Goal: Task Accomplishment & Management: Use online tool/utility

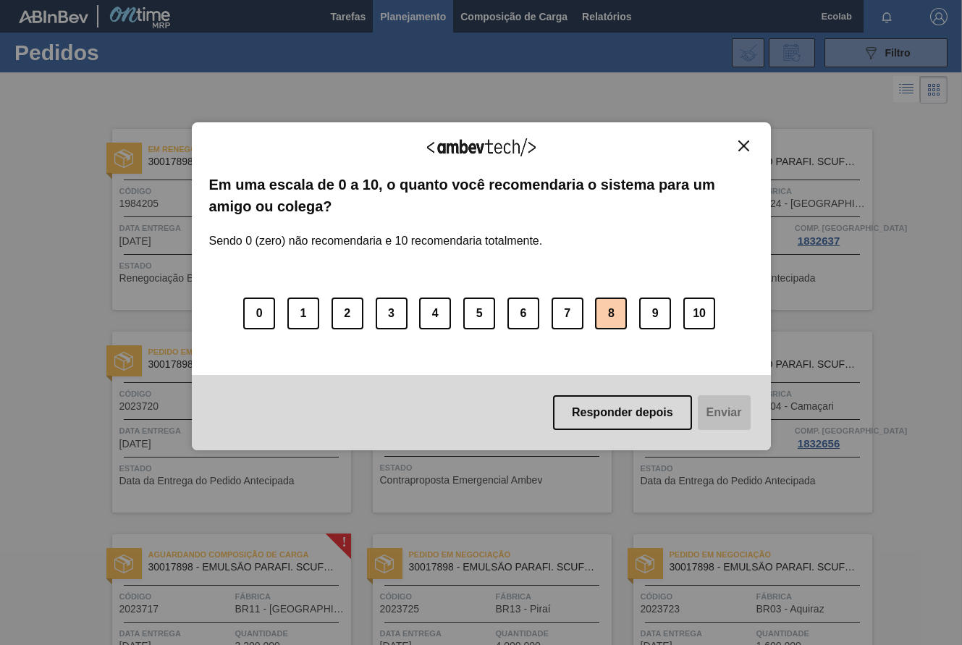
click at [615, 310] on button "8" at bounding box center [611, 314] width 32 height 32
click at [723, 413] on button "Enviar" at bounding box center [723, 412] width 56 height 35
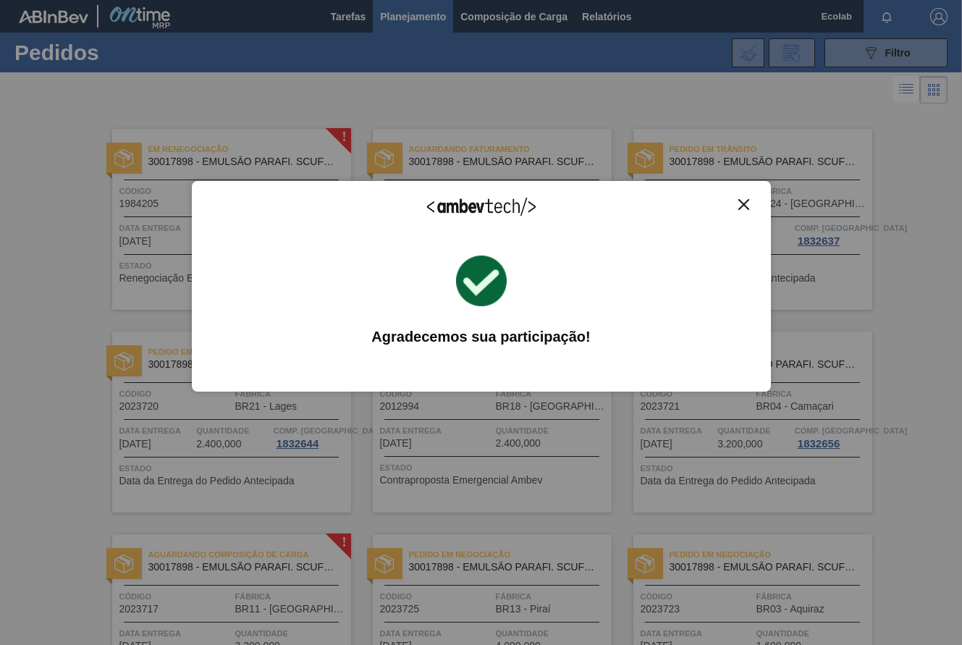
click at [747, 196] on div "Agradecemos seu feedback! Em uma escala de 0 a 10, o quanto você recomendaria o…" at bounding box center [481, 286] width 579 height 211
click at [752, 202] on button "Fechar" at bounding box center [744, 204] width 20 height 12
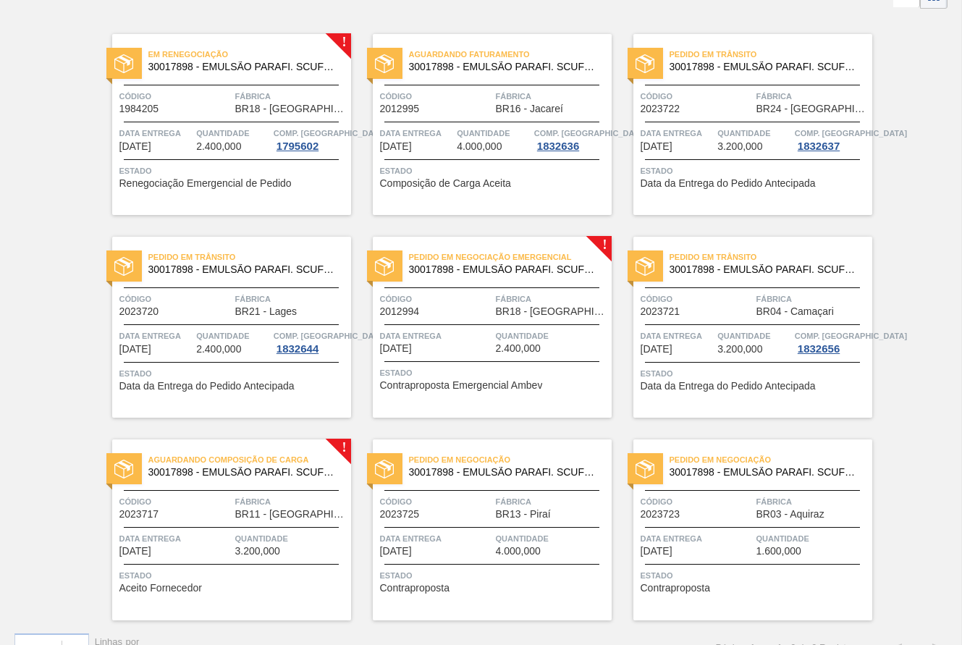
scroll to position [124, 0]
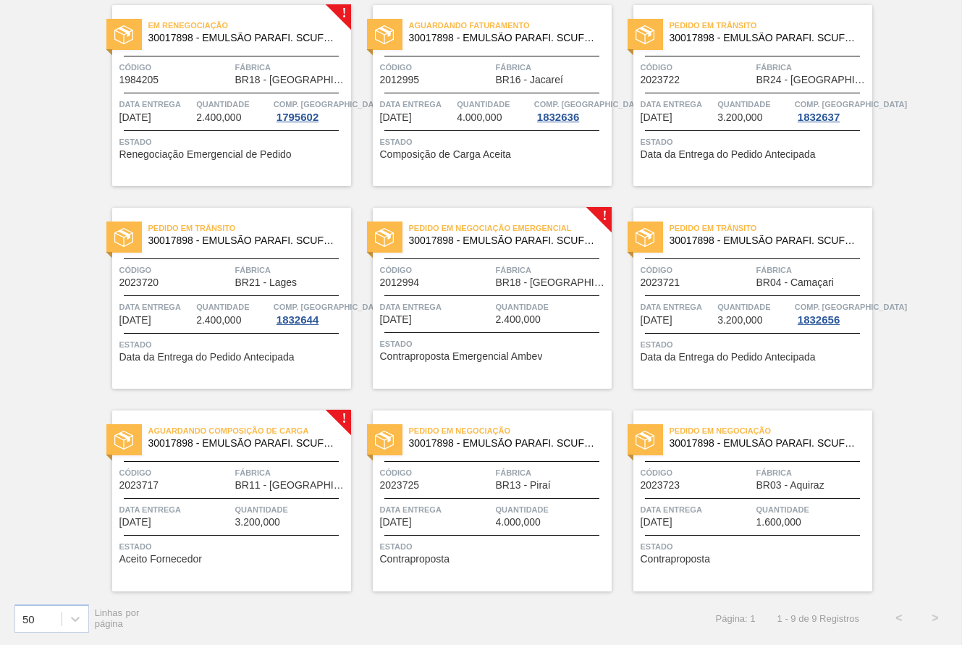
click at [229, 481] on div "Código 2023717" at bounding box center [175, 478] width 112 height 25
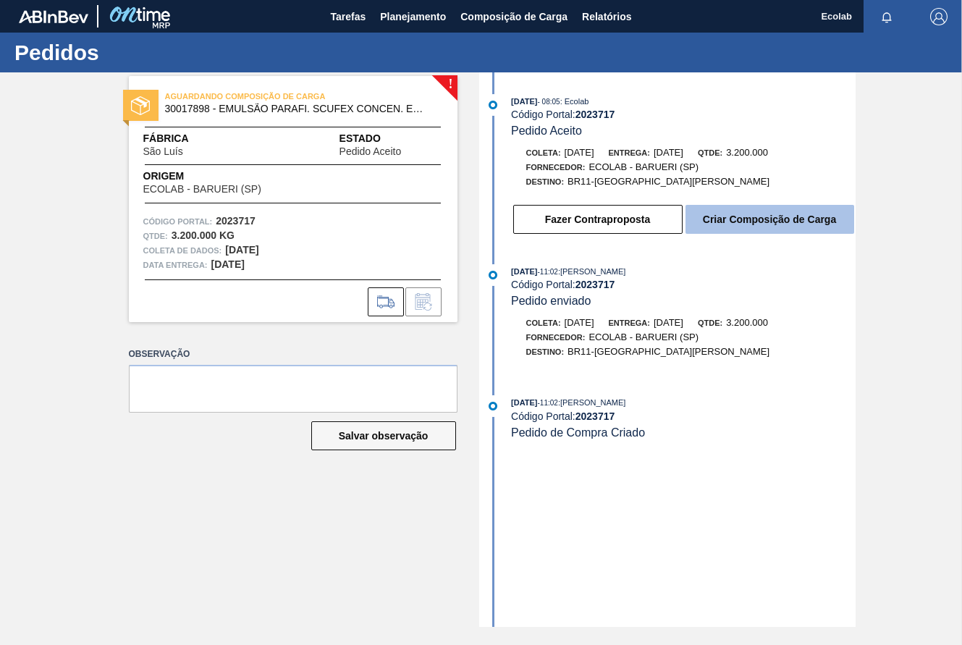
click at [718, 212] on button "Criar Composição de Carga" at bounding box center [770, 219] width 169 height 29
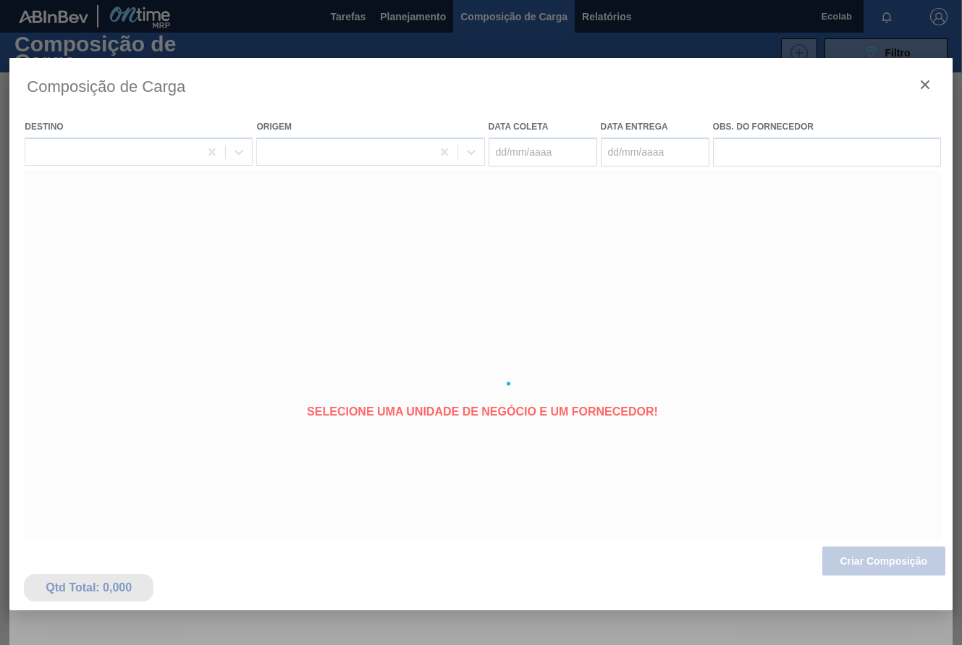
type coleta "[DATE]"
type entrega "[DATE]"
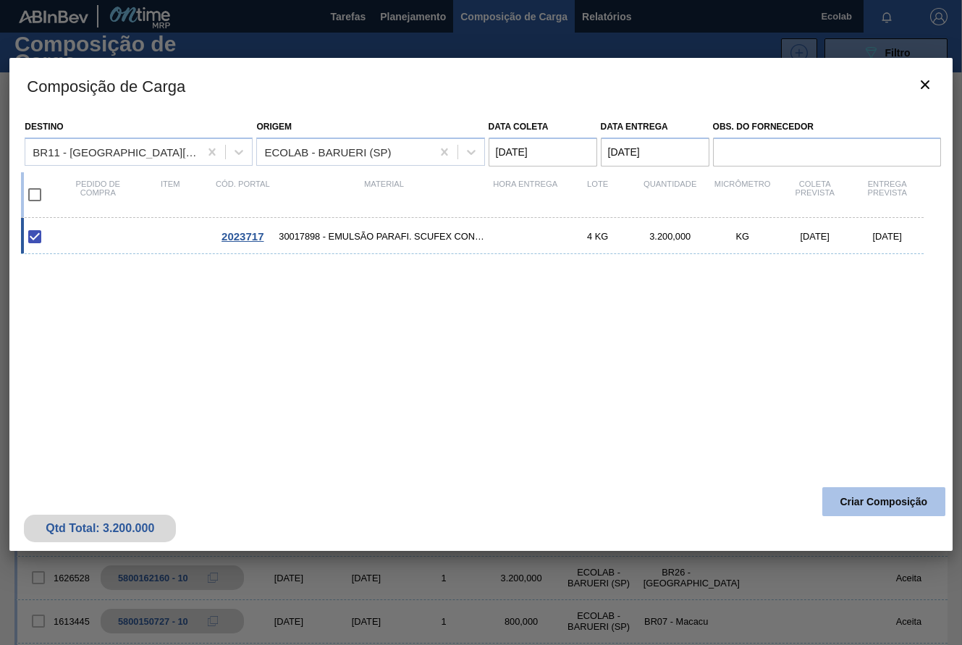
click at [887, 500] on button "Criar Composição" at bounding box center [884, 501] width 123 height 29
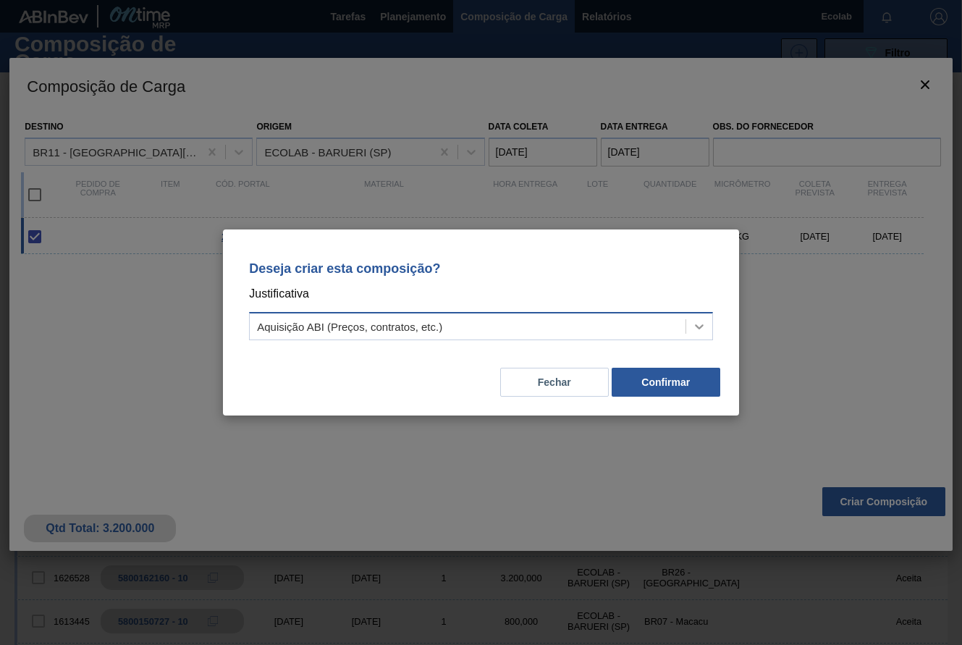
click at [694, 324] on icon at bounding box center [699, 326] width 14 height 14
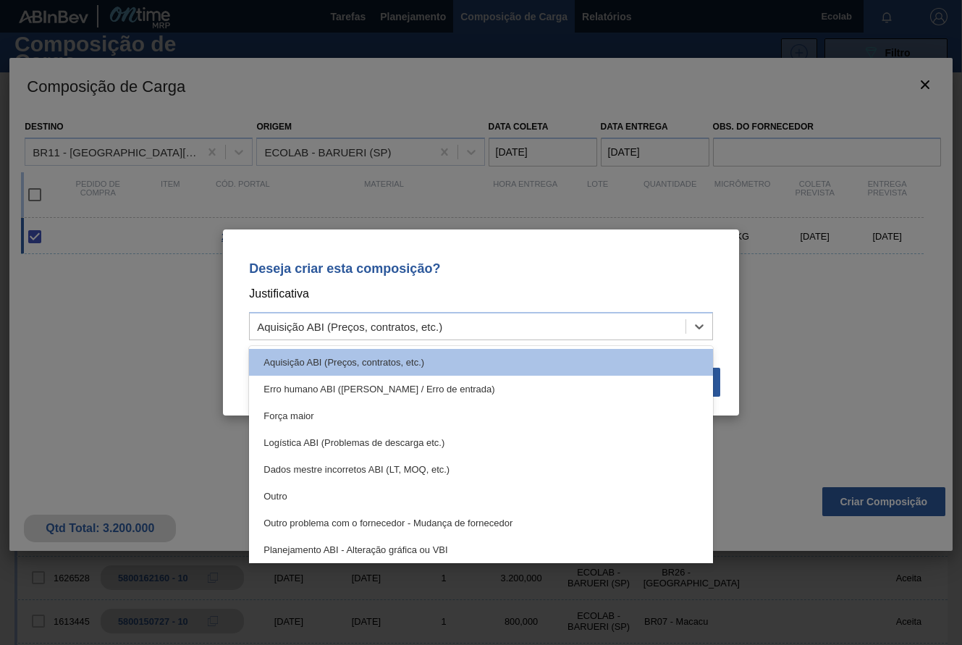
click at [290, 490] on div "Outro" at bounding box center [481, 496] width 464 height 27
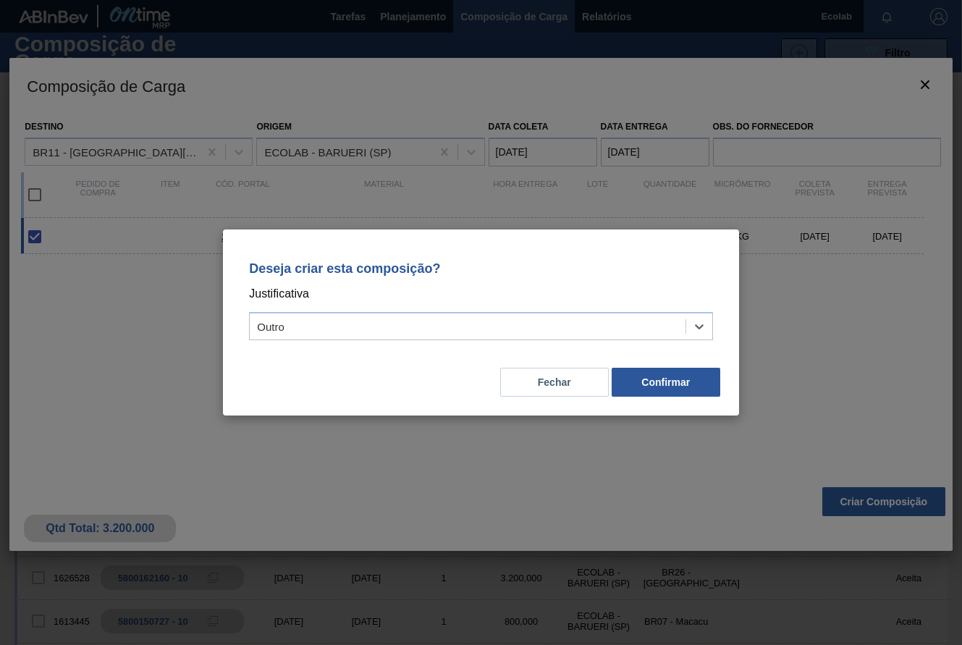
click at [668, 368] on button "Confirmar" at bounding box center [666, 382] width 109 height 29
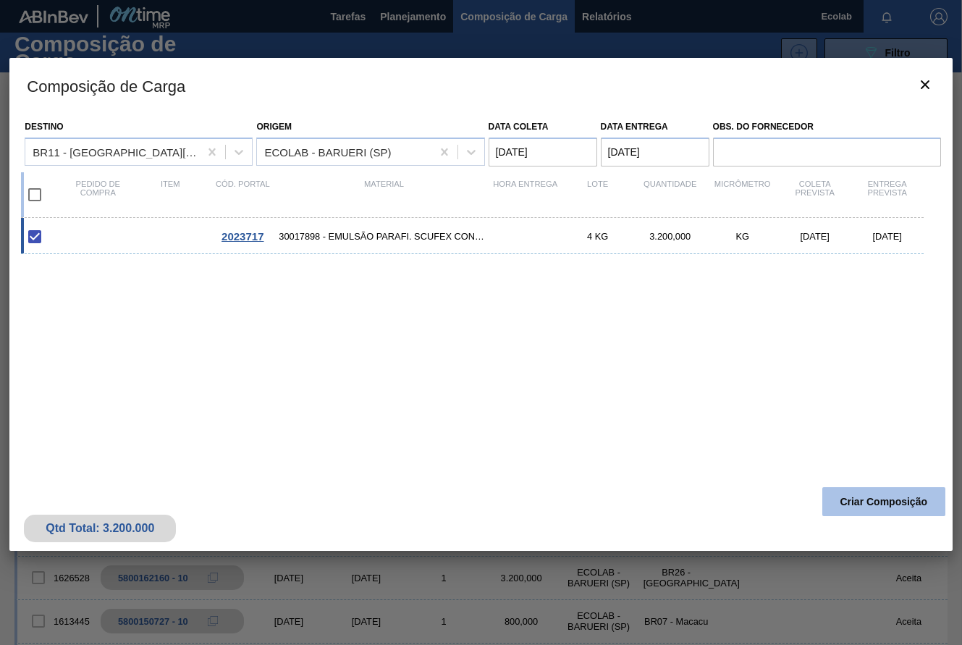
click at [898, 497] on button "Criar Composição" at bounding box center [884, 501] width 123 height 29
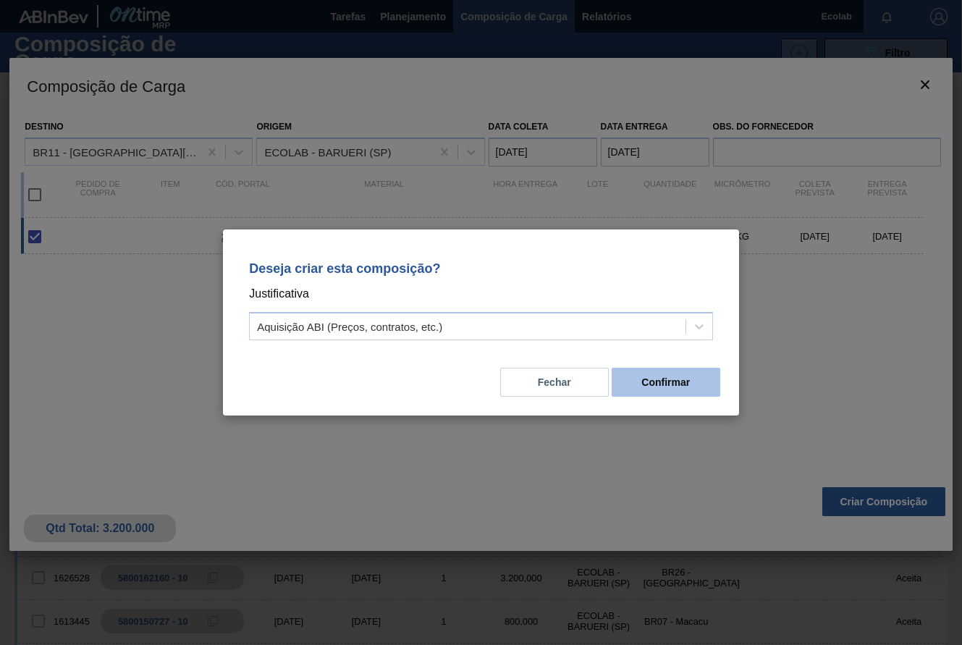
click at [655, 385] on button "Confirmar" at bounding box center [666, 382] width 109 height 29
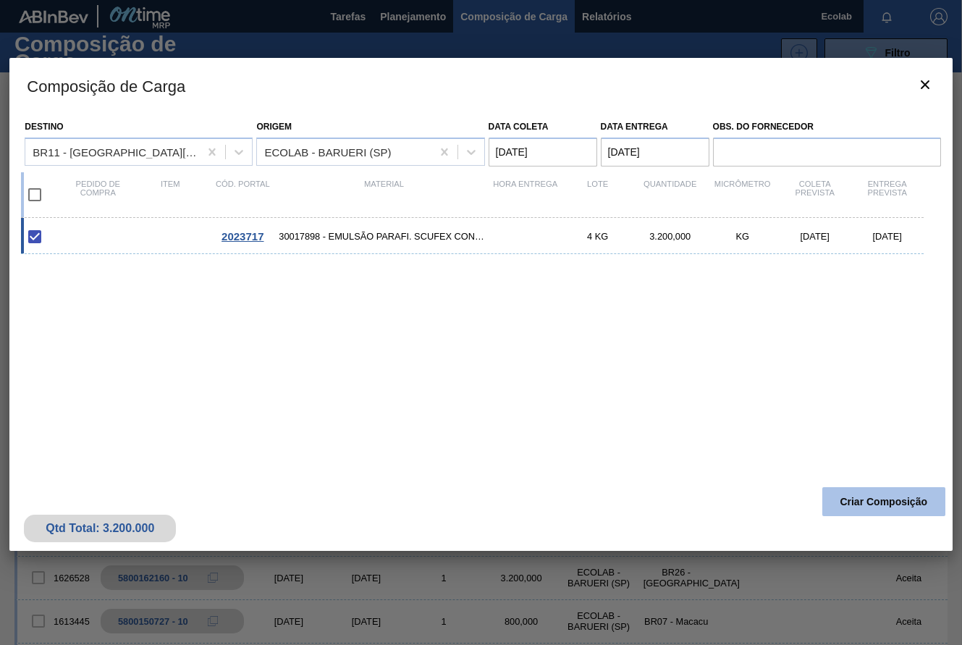
click at [864, 505] on button "Criar Composição" at bounding box center [884, 501] width 123 height 29
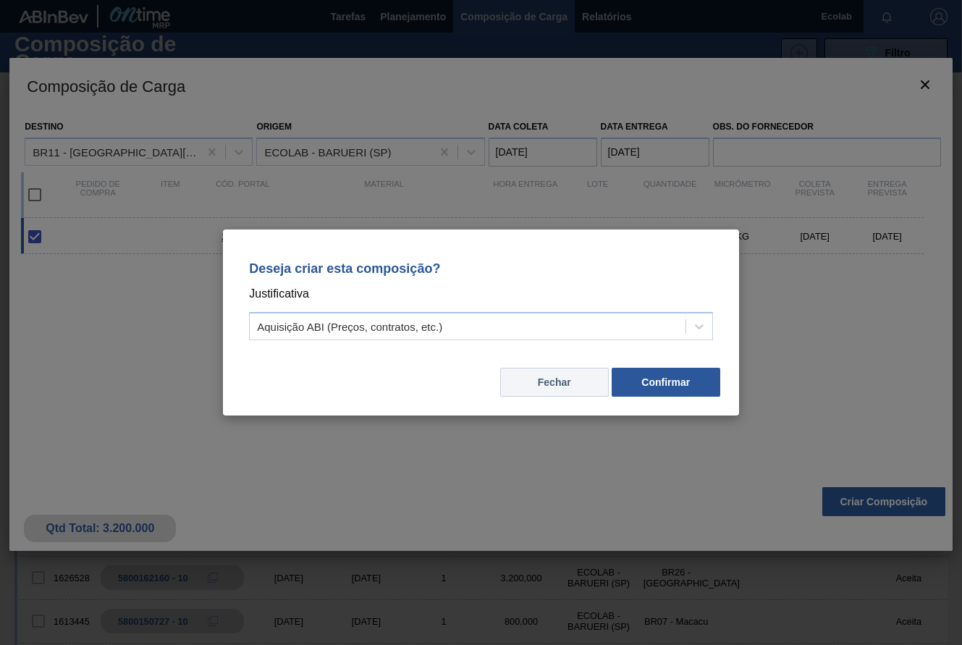
click at [537, 384] on button "Fechar" at bounding box center [554, 382] width 109 height 29
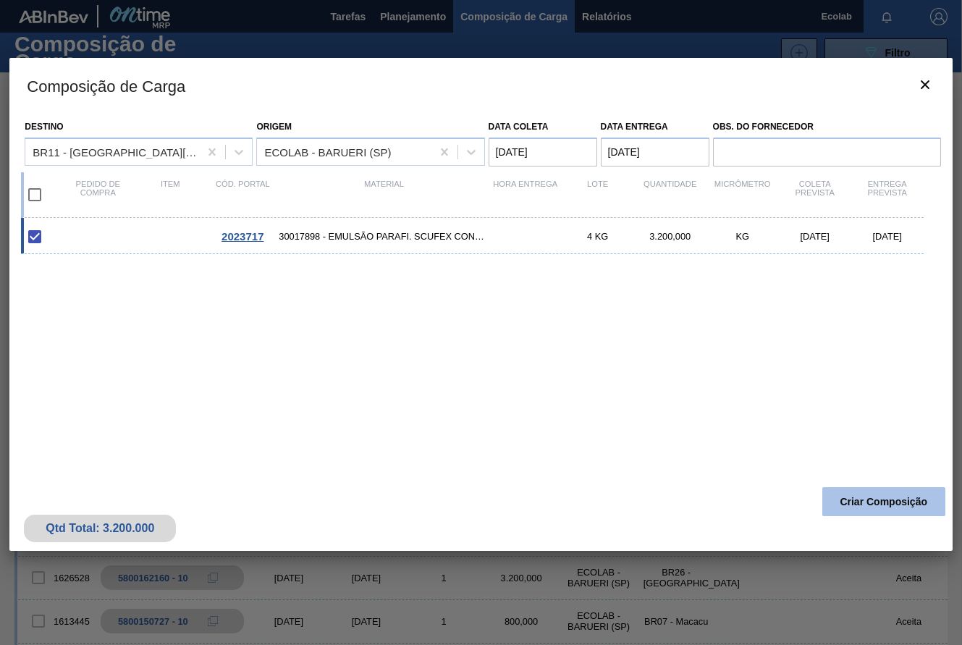
click at [843, 495] on button "Criar Composição" at bounding box center [884, 501] width 123 height 29
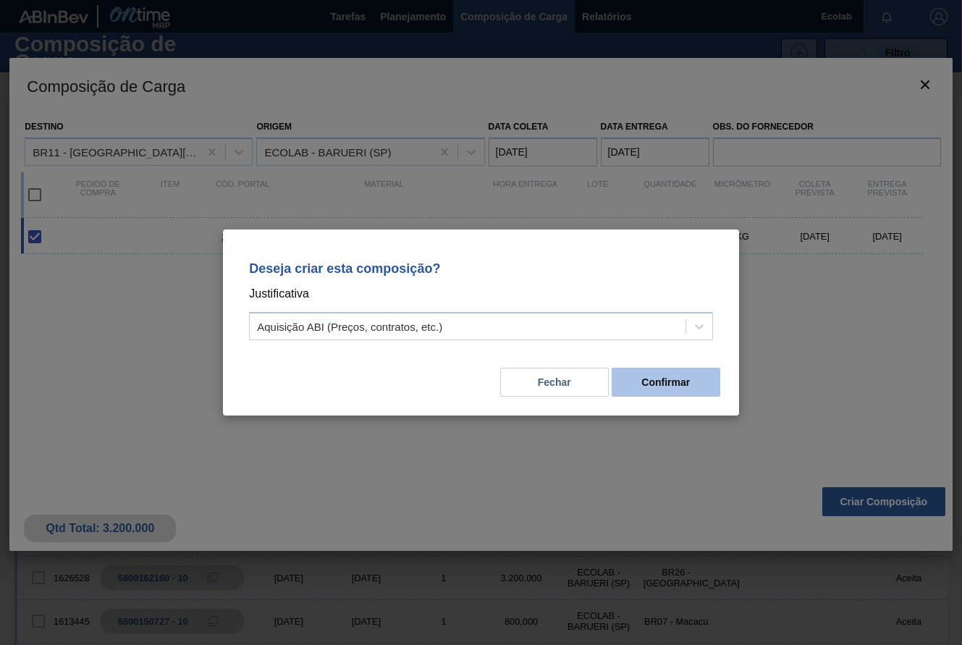
click at [676, 388] on button "Confirmar" at bounding box center [666, 382] width 109 height 29
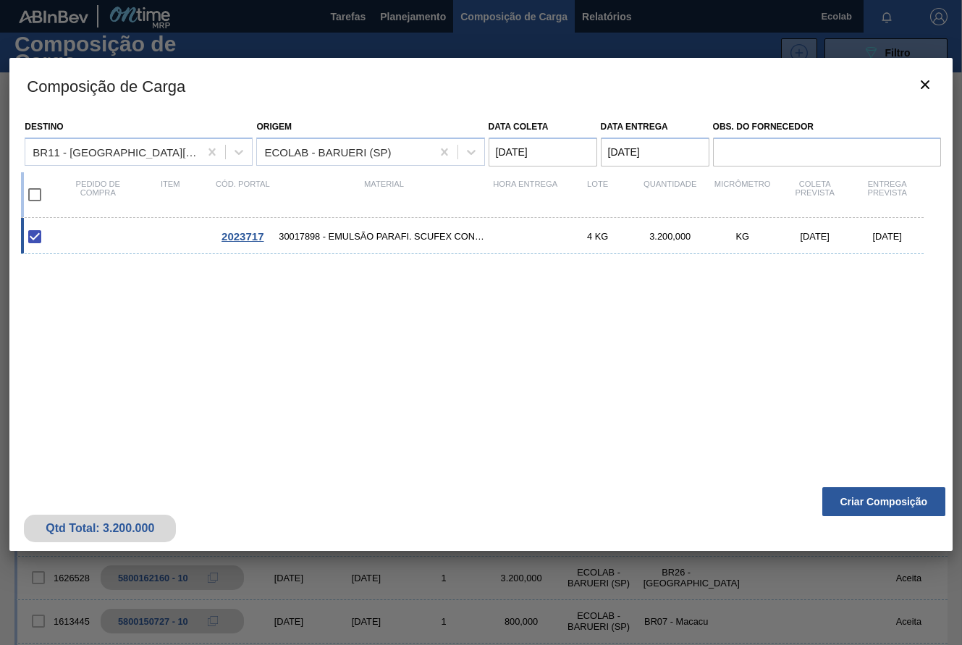
click at [617, 404] on div "2023717 30017898 - EMULSÃO PARAFI. SCUFEX CONCEN. ECOLAB 4 KG 3.200,000 KG [DAT…" at bounding box center [478, 340] width 914 height 245
click at [851, 492] on button "Criar Composição" at bounding box center [884, 501] width 123 height 29
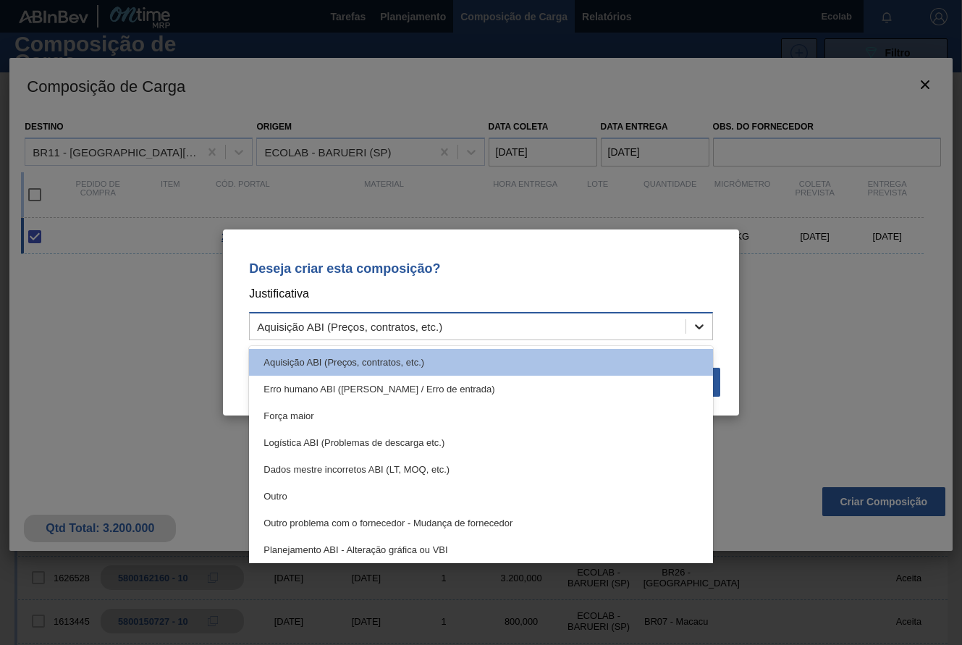
click at [705, 321] on icon at bounding box center [699, 326] width 14 height 14
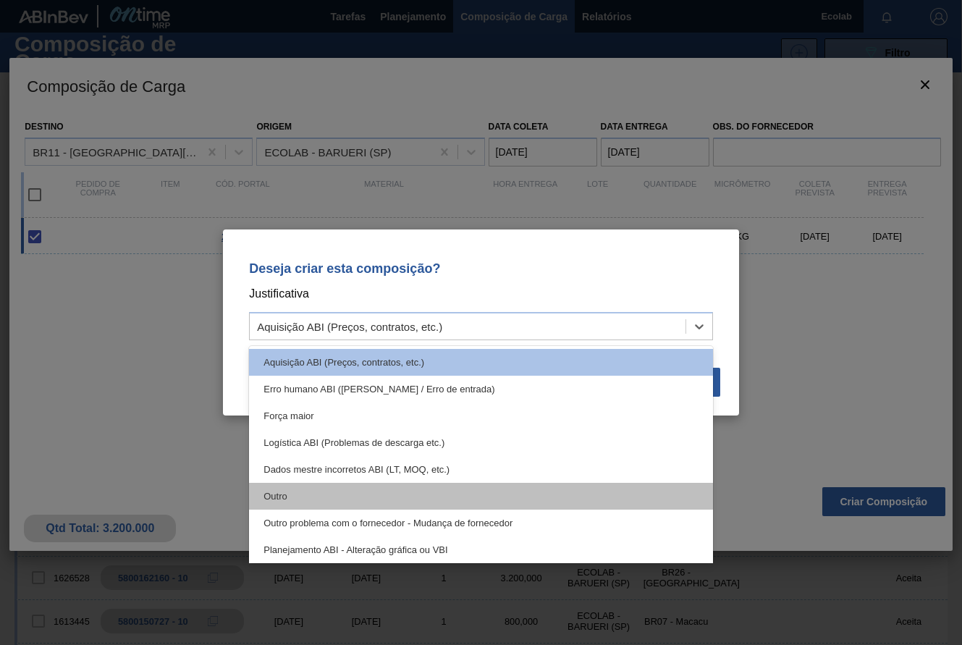
click at [291, 497] on div "Outro" at bounding box center [481, 496] width 464 height 27
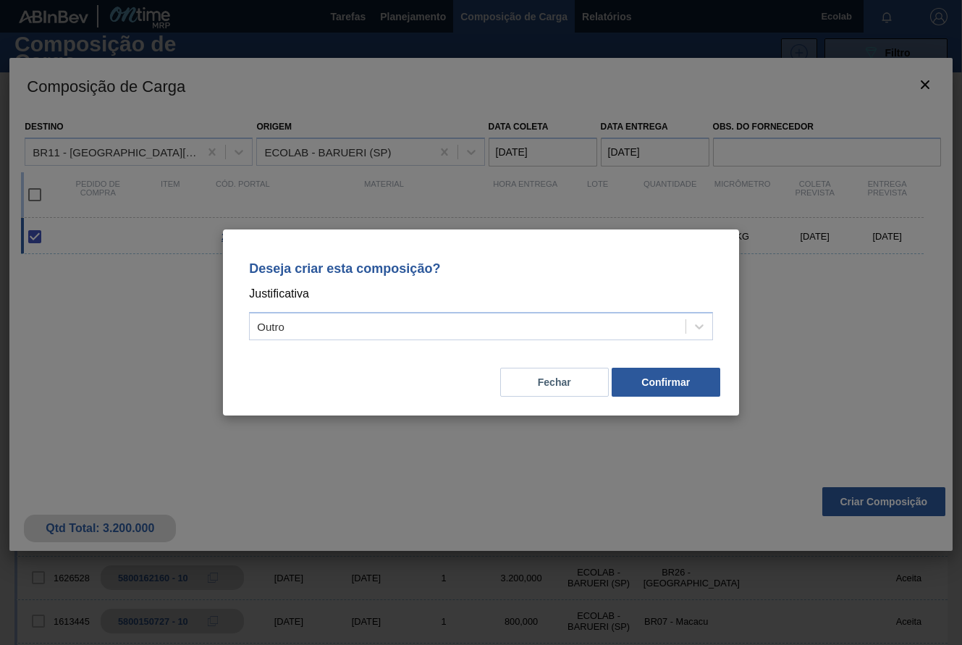
click at [656, 379] on button "Confirmar" at bounding box center [666, 382] width 109 height 29
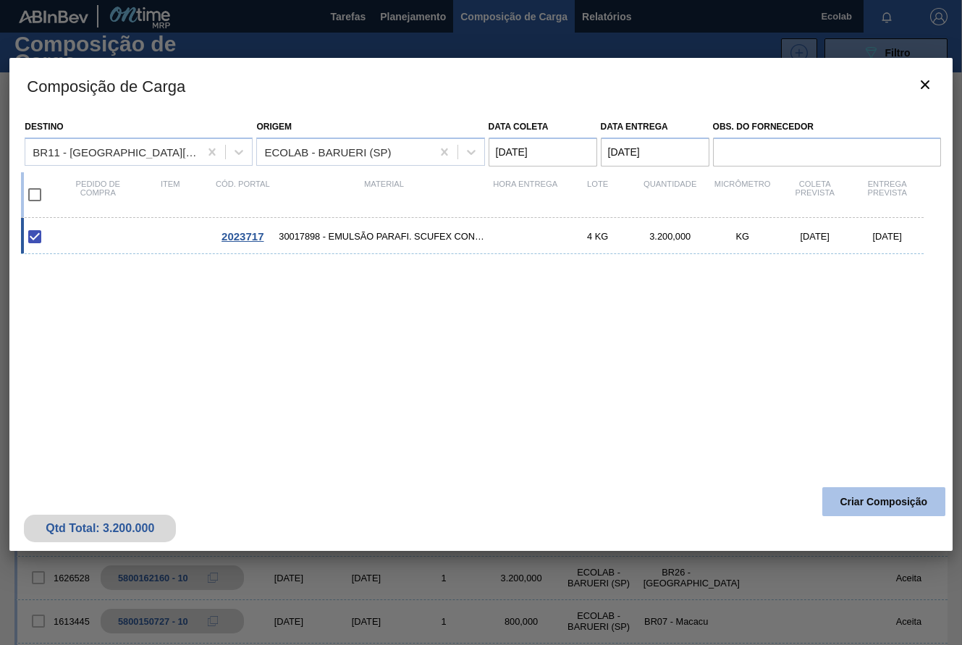
click at [846, 500] on button "Criar Composição" at bounding box center [884, 501] width 123 height 29
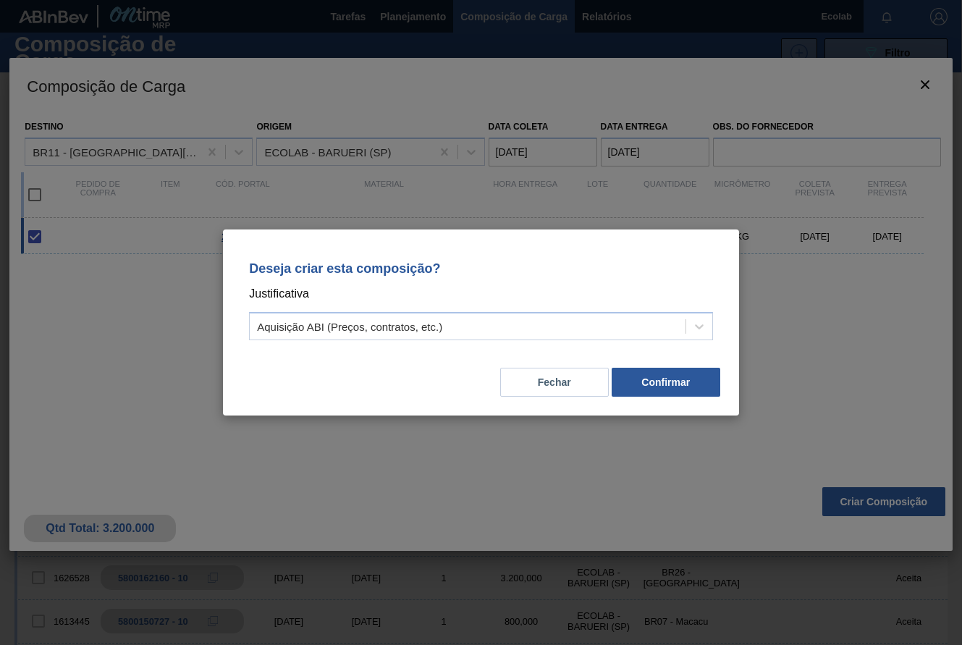
click at [901, 348] on div "Deseja criar esta composição? Justificativa Aquisição ABI (Preços, contratos, e…" at bounding box center [481, 322] width 962 height 645
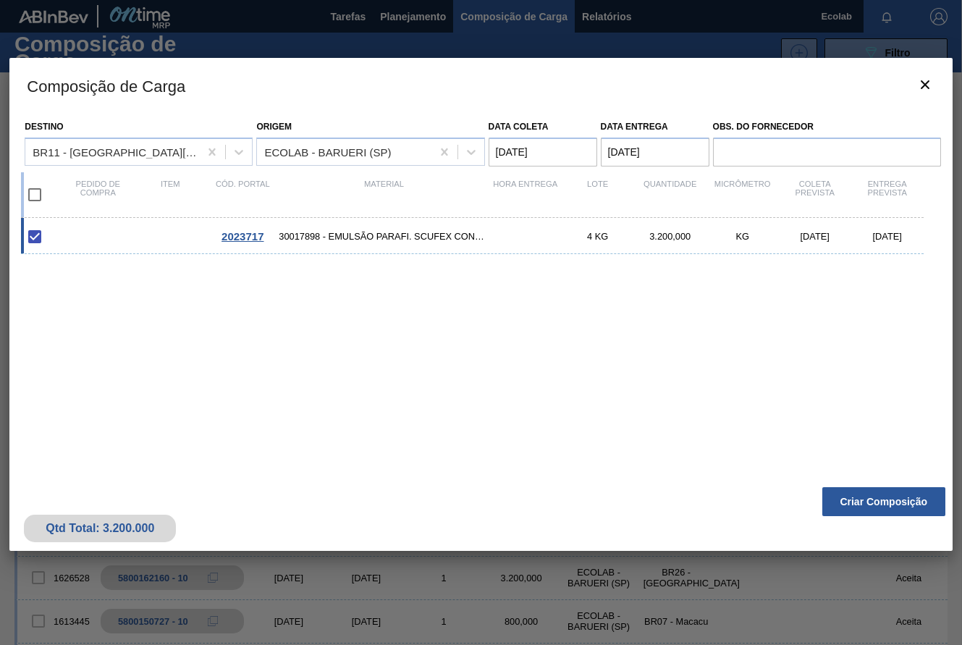
click at [807, 315] on div "2023717 30017898 - EMULSÃO PARAFI. SCUFEX CONCEN. ECOLAB 4 KG 3.200,000 KG [DAT…" at bounding box center [478, 340] width 914 height 245
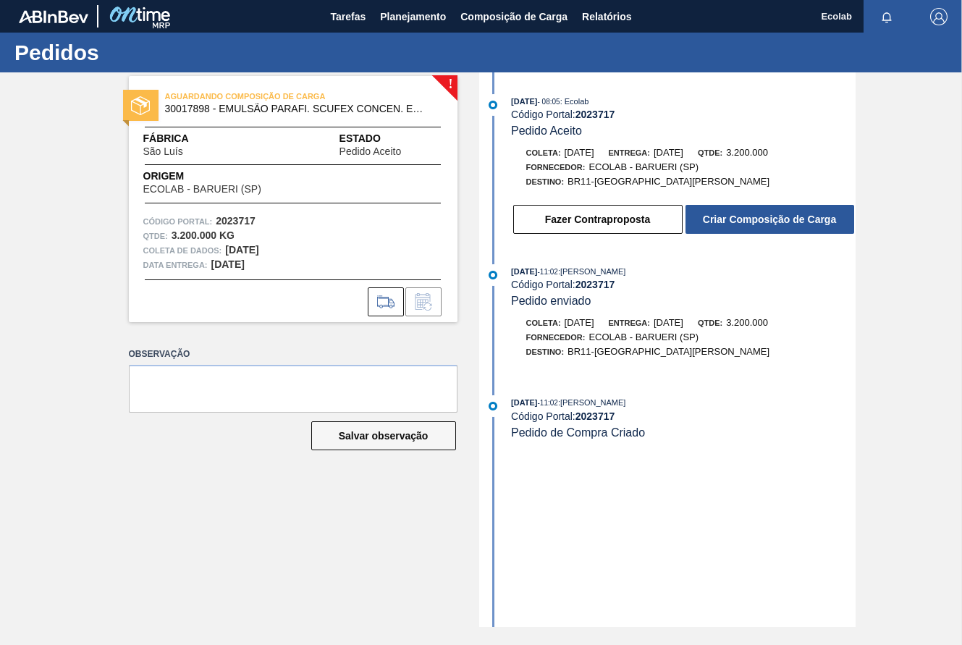
click at [949, 15] on span "button" at bounding box center [939, 16] width 35 height 17
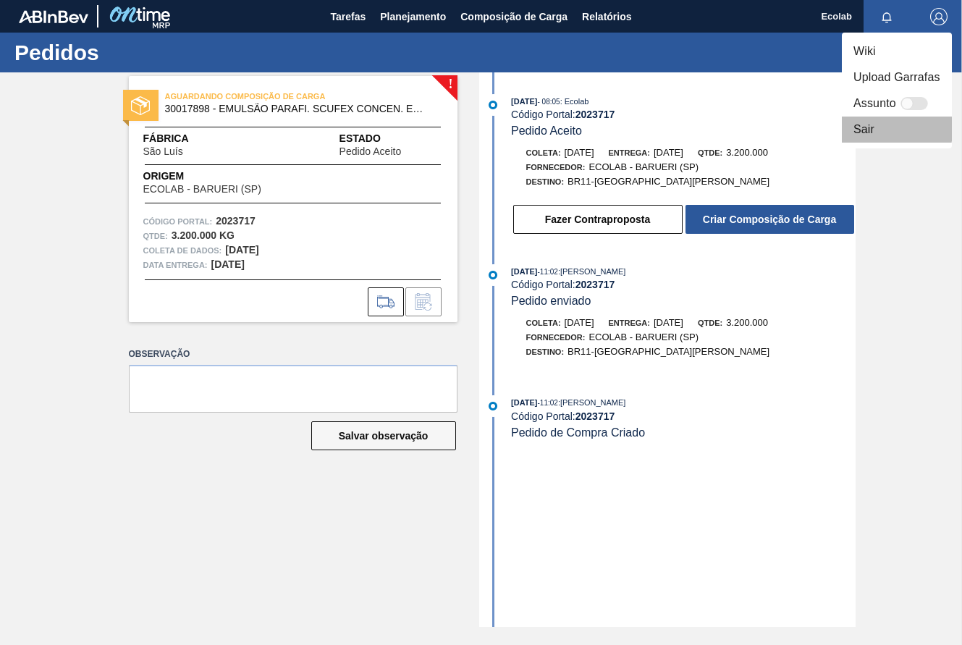
click at [862, 129] on li "Sair" at bounding box center [897, 130] width 110 height 26
